Goal: Find specific page/section: Locate a particular part of the current website

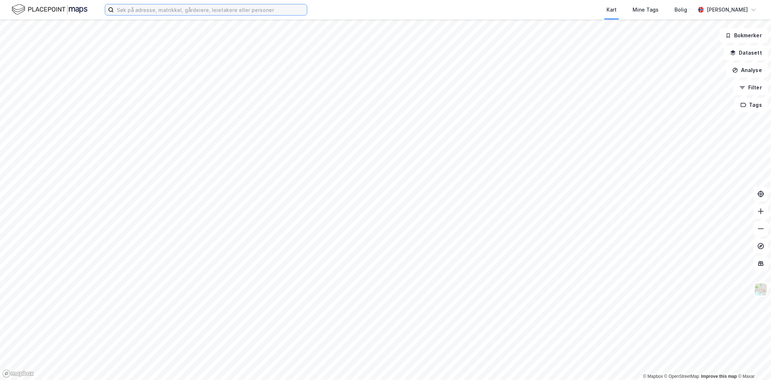
click at [146, 10] on input at bounding box center [210, 9] width 193 height 11
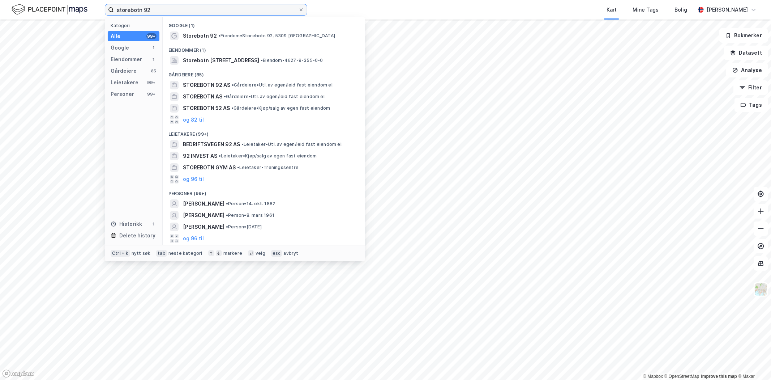
type input "storebotn 92"
click at [193, 34] on span "Storebotn 92" at bounding box center [200, 35] width 34 height 9
